Goal: Use online tool/utility: Use online tool/utility

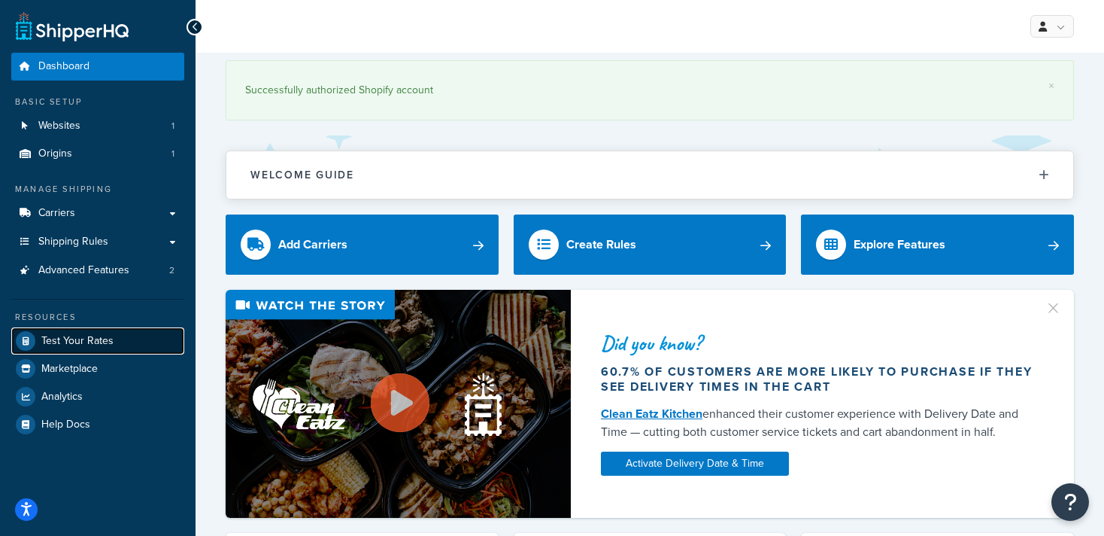
click at [83, 338] on span "Test Your Rates" at bounding box center [77, 341] width 72 height 13
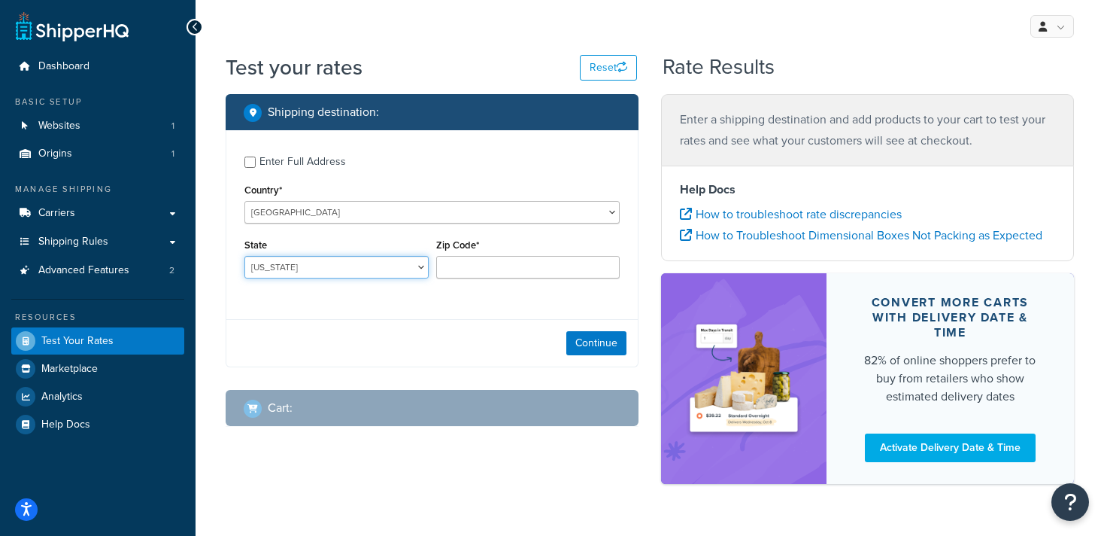
click at [291, 270] on select "[US_STATE] [US_STATE] [US_STATE] [US_STATE] [US_STATE] Armed Forces Americas Ar…" at bounding box center [336, 267] width 184 height 23
select select "GA"
click at [244, 256] on select "[US_STATE] [US_STATE] [US_STATE] [US_STATE] [US_STATE] Armed Forces Americas Ar…" at bounding box center [336, 267] width 184 height 23
click at [487, 264] on input "Zip Code*" at bounding box center [528, 267] width 184 height 23
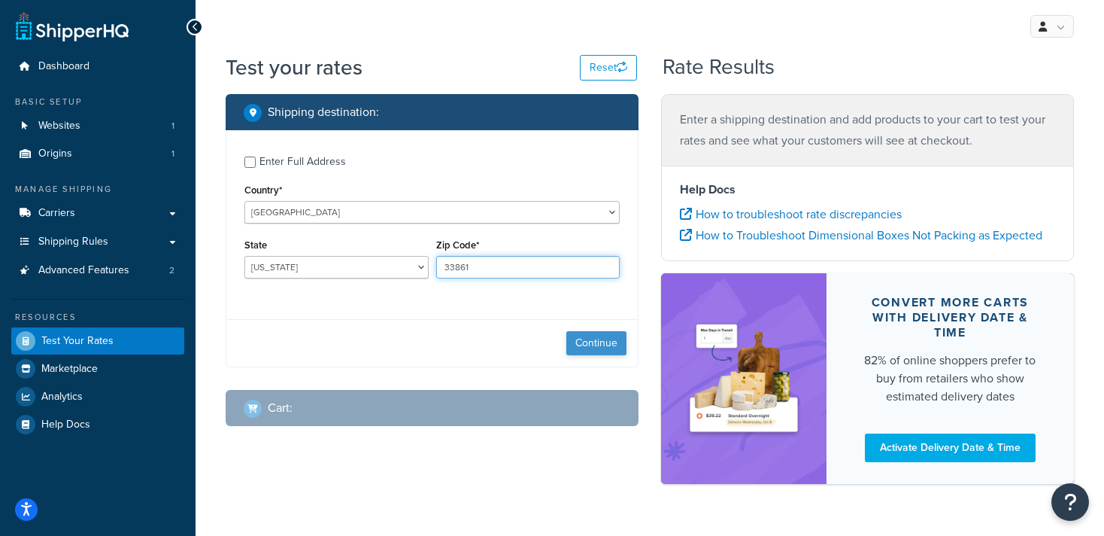
type input "33861"
click at [605, 342] on button "Continue" at bounding box center [596, 343] width 60 height 24
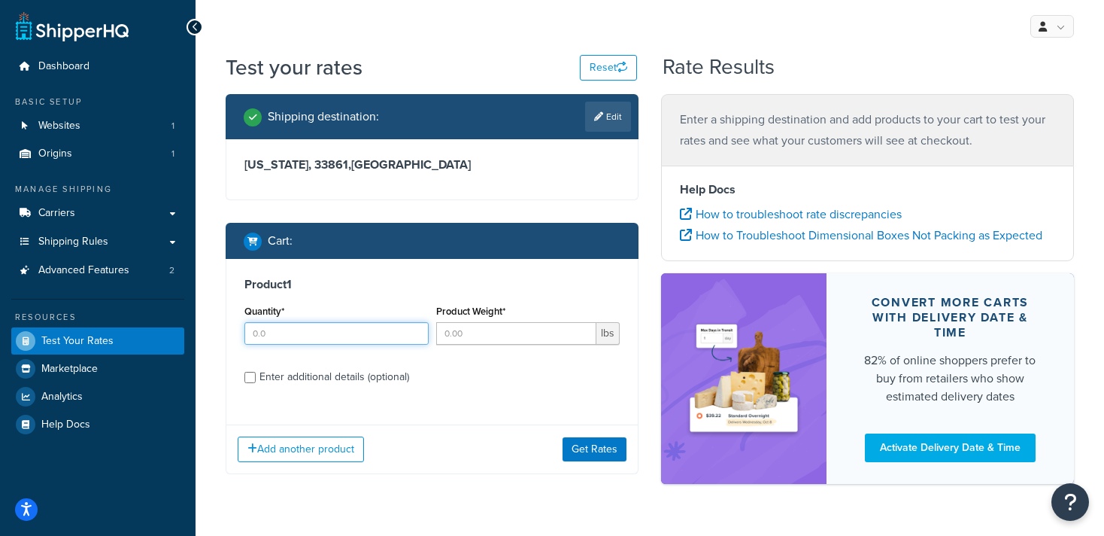
click at [281, 337] on input "Quantity*" at bounding box center [336, 333] width 184 height 23
type input "1"
click at [472, 333] on input "Product Weight*" at bounding box center [516, 333] width 161 height 23
click at [527, 359] on div "Product 1 Quantity* 1 Product Weight* 12 lbs Enter additional details (optional)" at bounding box center [431, 336] width 411 height 154
drag, startPoint x: 476, startPoint y: 334, endPoint x: 406, endPoint y: 338, distance: 70.1
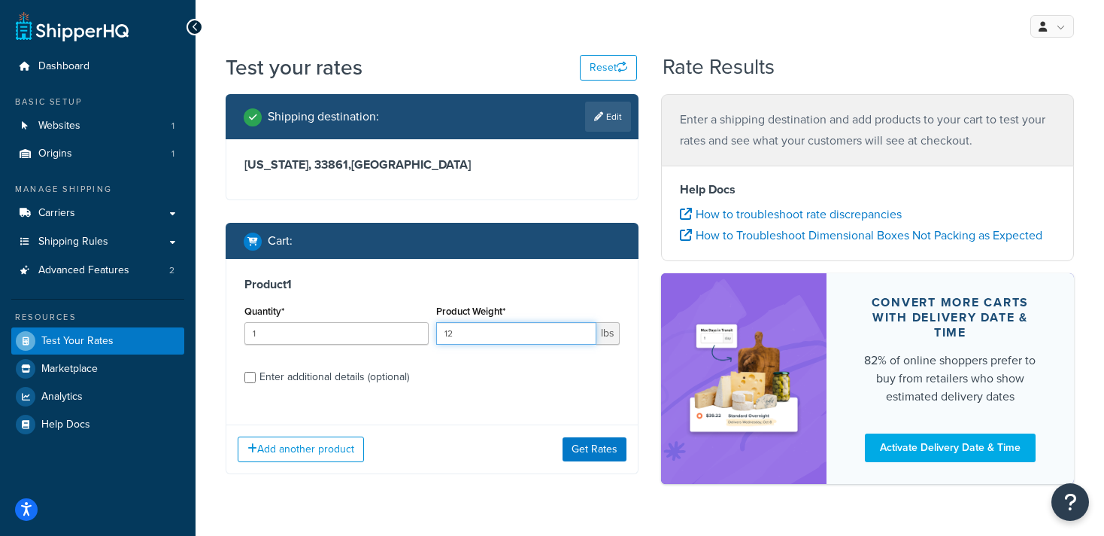
click at [408, 343] on div "Quantity* 1 Product Weight* 12 lbs" at bounding box center [432, 328] width 383 height 55
type input "10"
click at [249, 374] on input "Enter additional details (optional)" at bounding box center [249, 377] width 11 height 11
checkbox input "true"
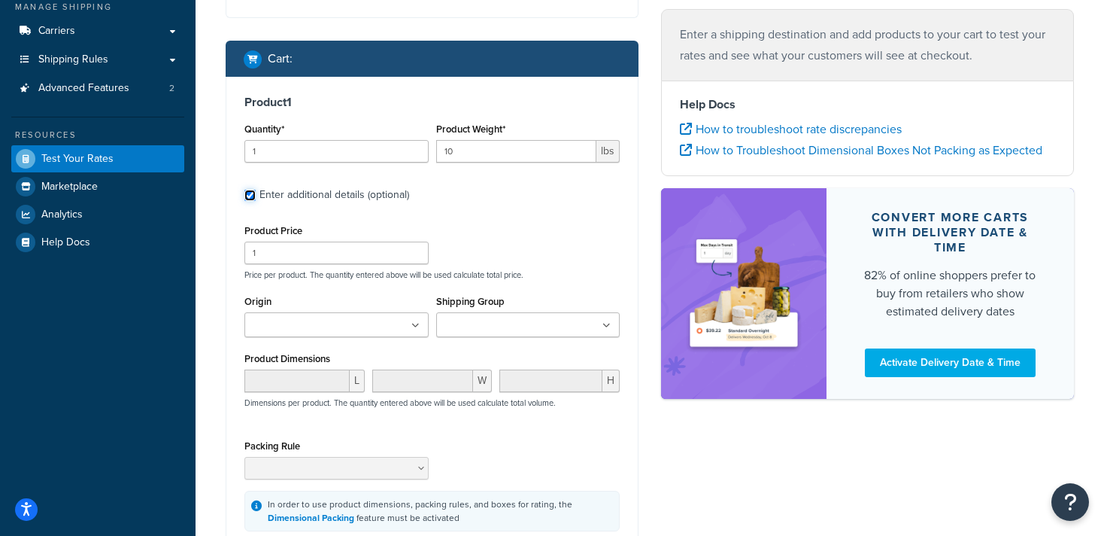
scroll to position [193, 0]
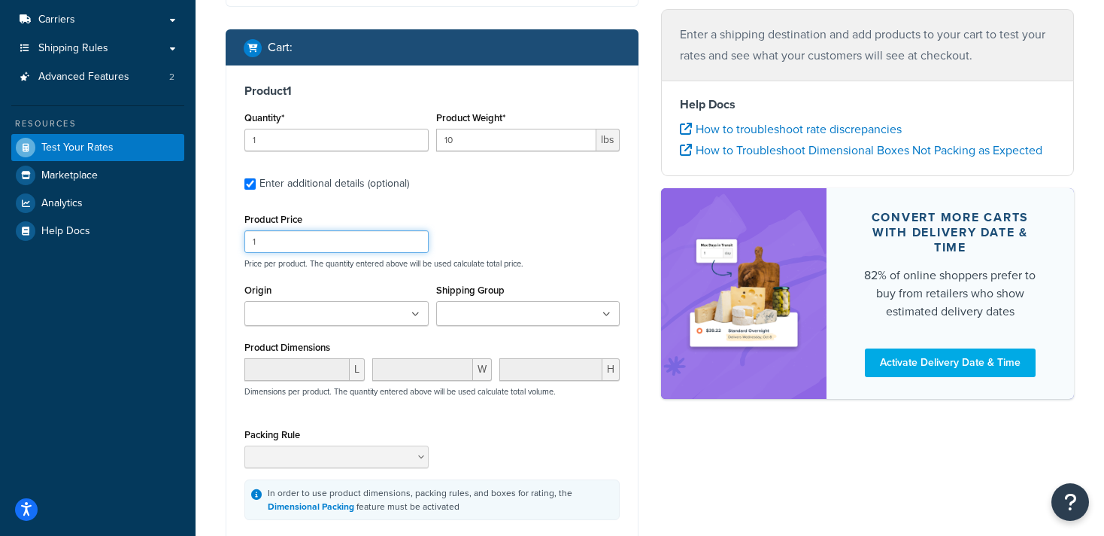
drag, startPoint x: 293, startPoint y: 242, endPoint x: 216, endPoint y: 233, distance: 78.0
click at [216, 233] on div "Shipping destination : Edit [US_STATE], 33861 , [GEOGRAPHIC_DATA] Cart : Produc…" at bounding box center [432, 261] width 436 height 721
type input "150"
click at [299, 314] on input "Origin" at bounding box center [315, 314] width 133 height 17
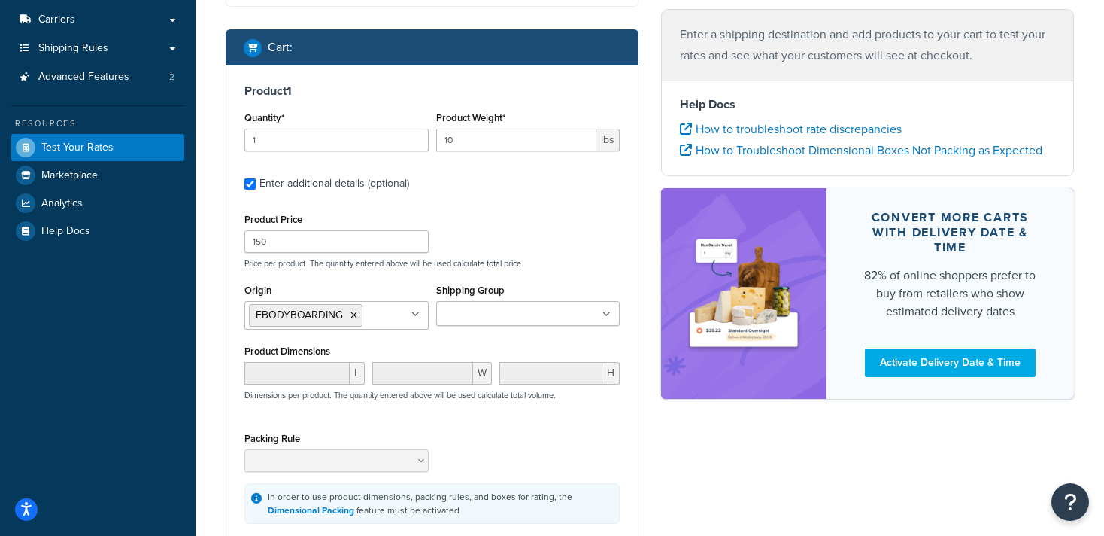
click at [472, 312] on input "Shipping Group" at bounding box center [507, 314] width 133 height 17
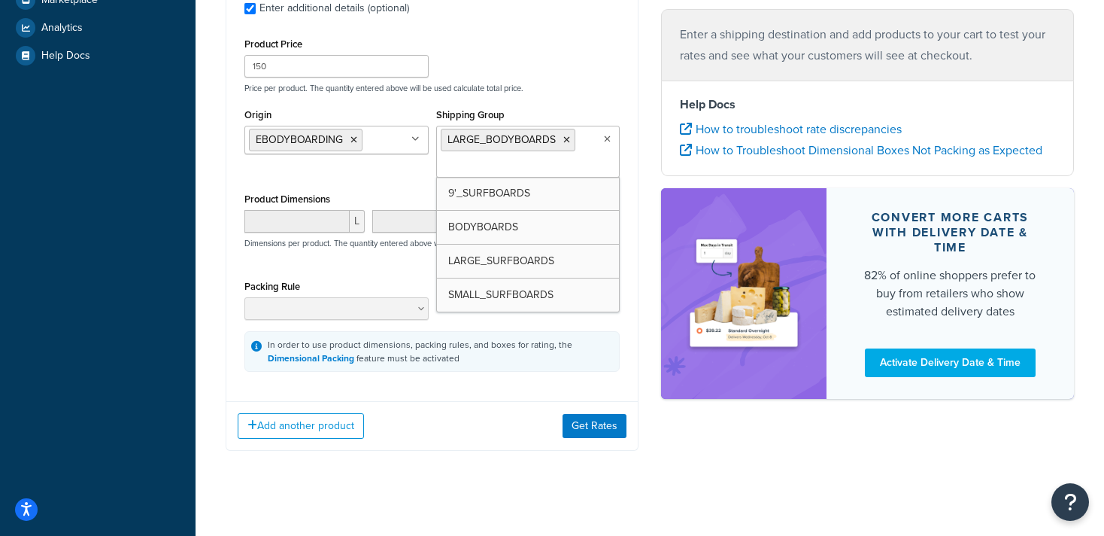
scroll to position [383, 0]
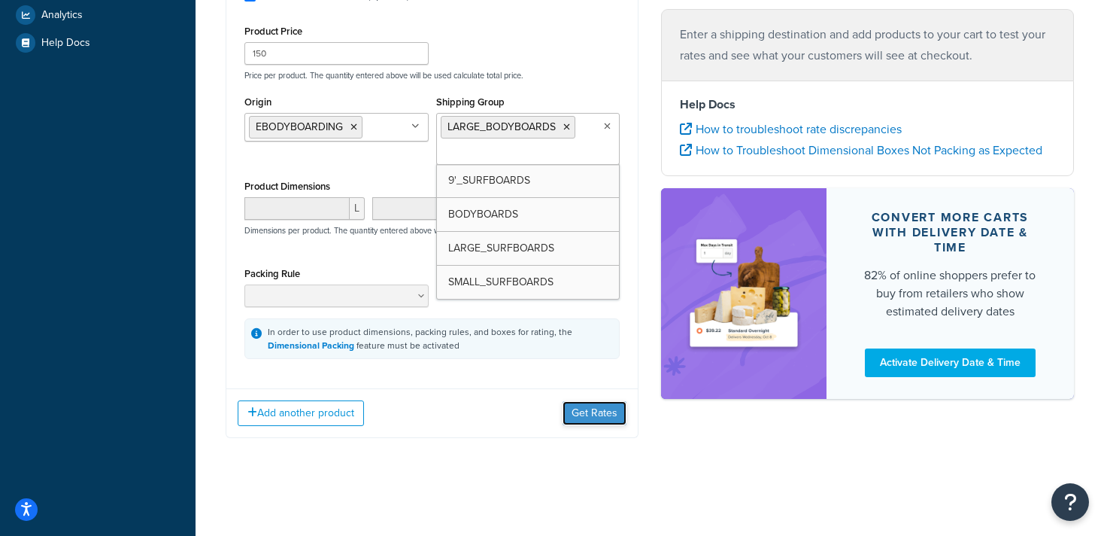
click at [599, 409] on button "Get Rates" at bounding box center [595, 413] width 64 height 24
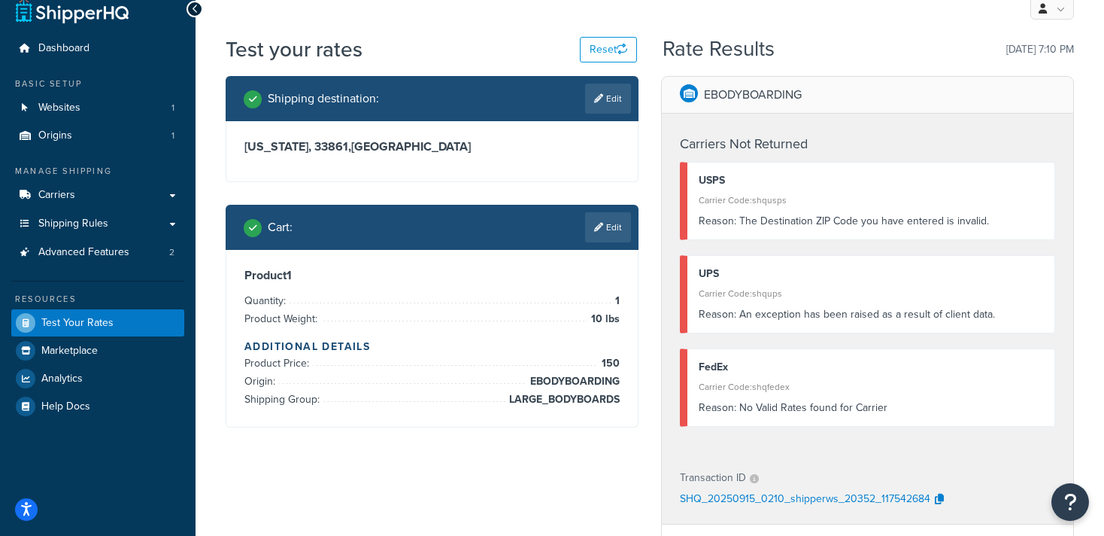
scroll to position [16, 0]
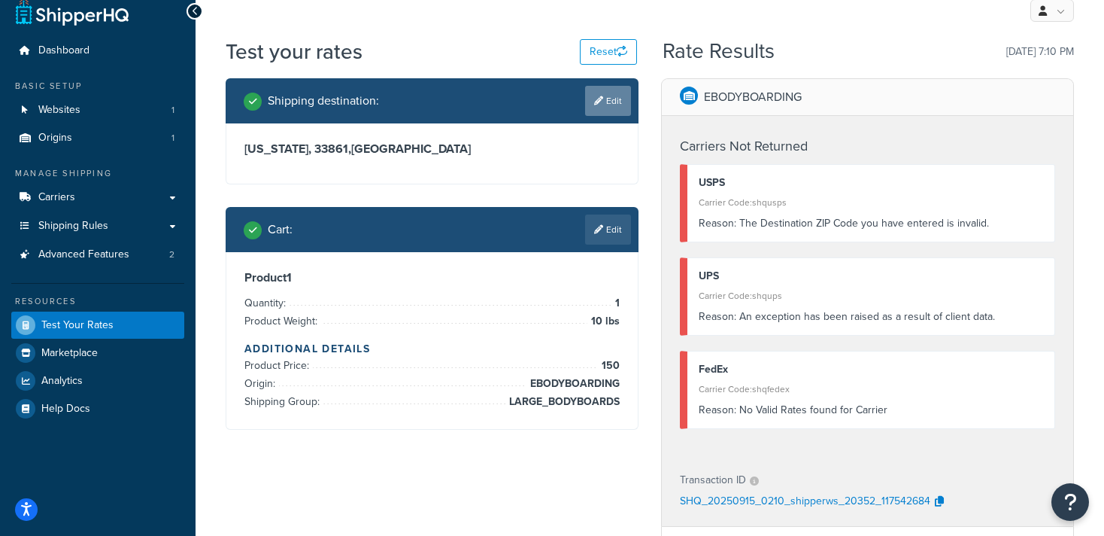
click at [621, 95] on link "Edit" at bounding box center [608, 101] width 46 height 30
select select "GA"
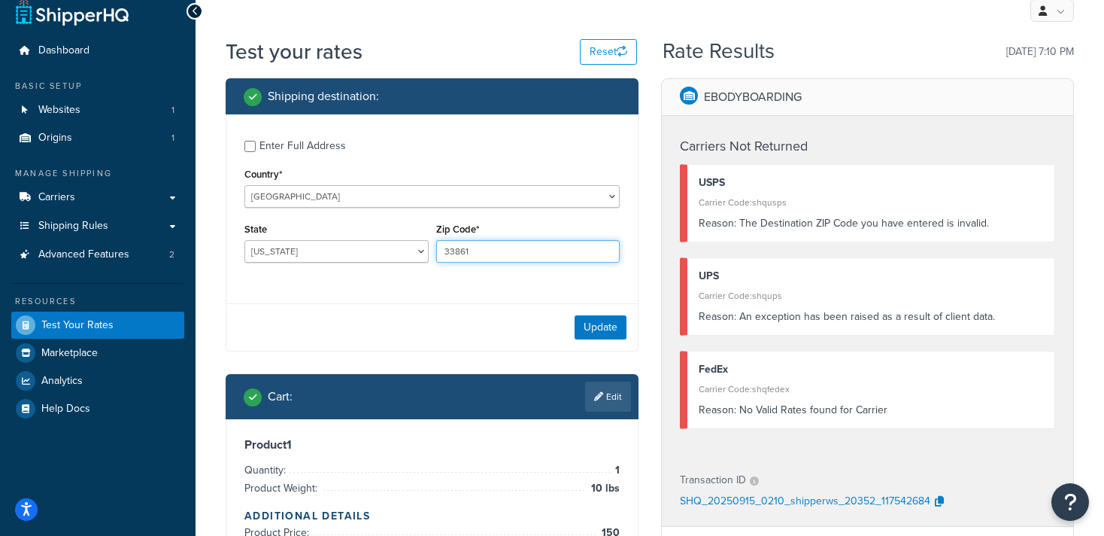
drag, startPoint x: 478, startPoint y: 258, endPoint x: 417, endPoint y: 251, distance: 62.0
click at [421, 254] on div "State [US_STATE] [US_STATE] [US_STATE] [US_STATE] [US_STATE] Armed Forces Ameri…" at bounding box center [432, 246] width 383 height 55
type input "30815"
click at [609, 326] on button "Update" at bounding box center [601, 327] width 52 height 24
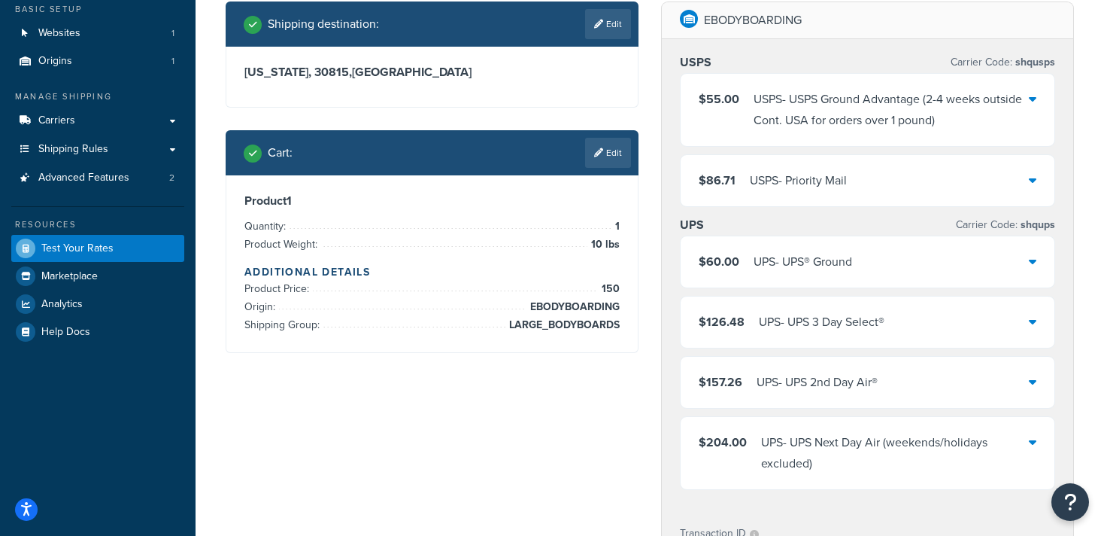
scroll to position [93, 0]
